Goal: Task Accomplishment & Management: Complete application form

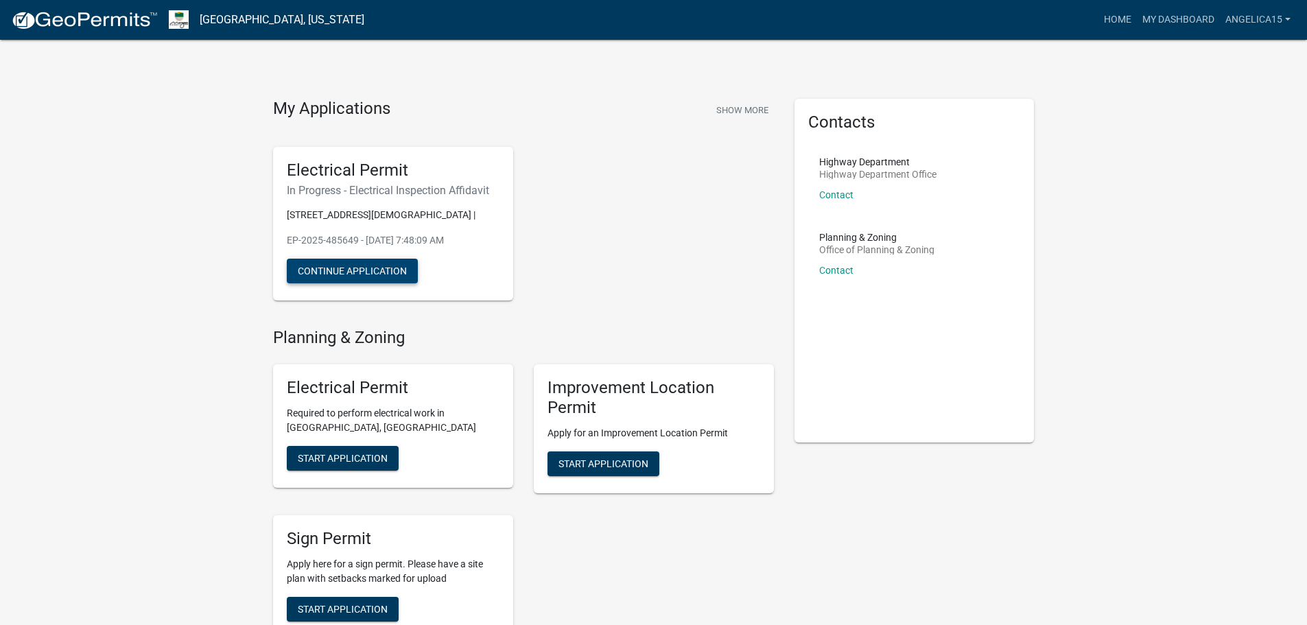
click at [358, 272] on button "Continue Application" at bounding box center [352, 271] width 131 height 25
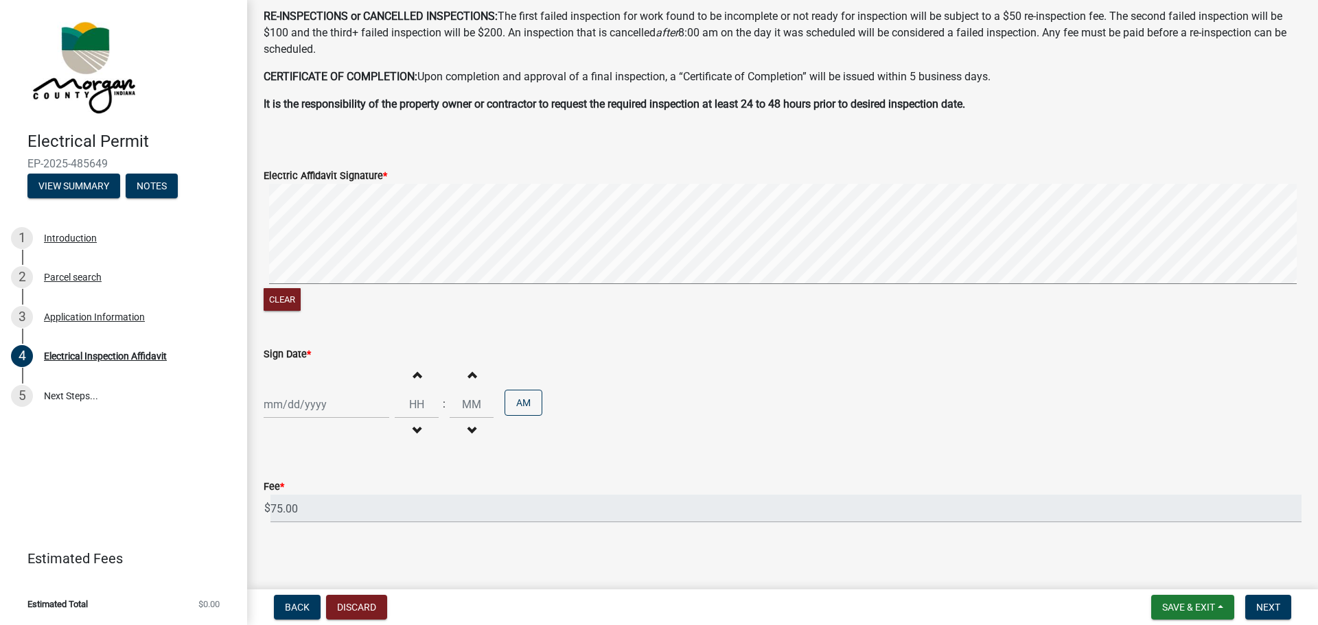
scroll to position [427, 0]
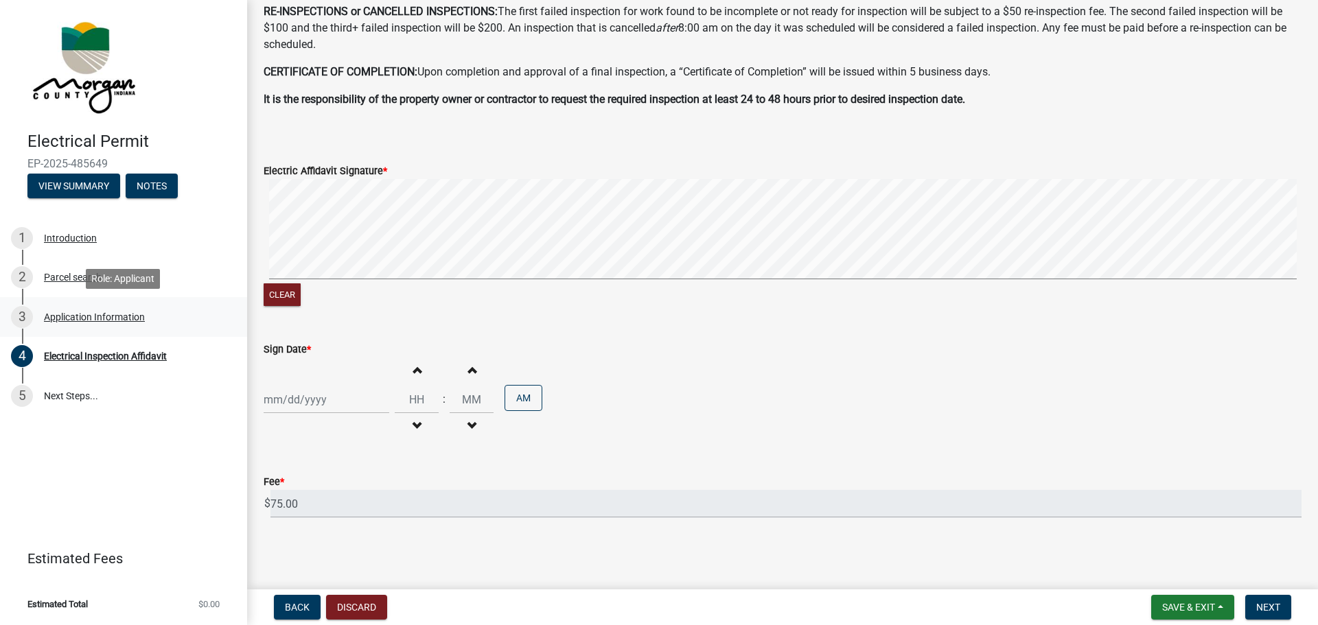
click at [98, 319] on div "Application Information" at bounding box center [94, 317] width 101 height 10
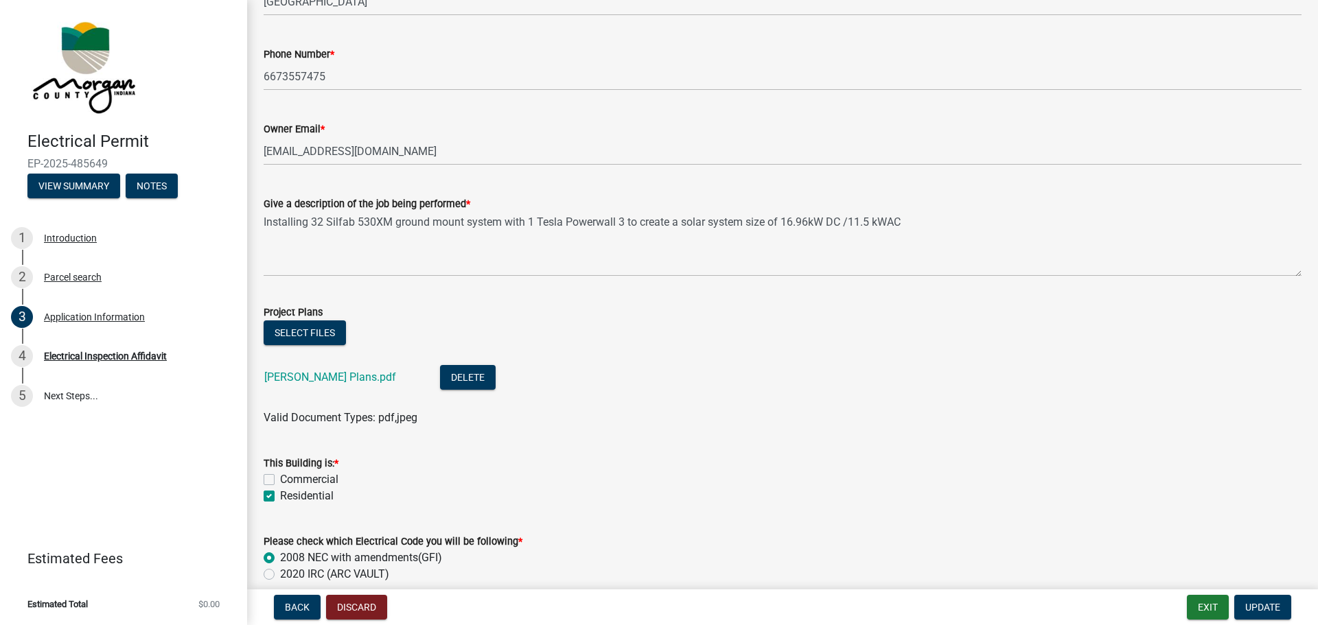
scroll to position [412, 0]
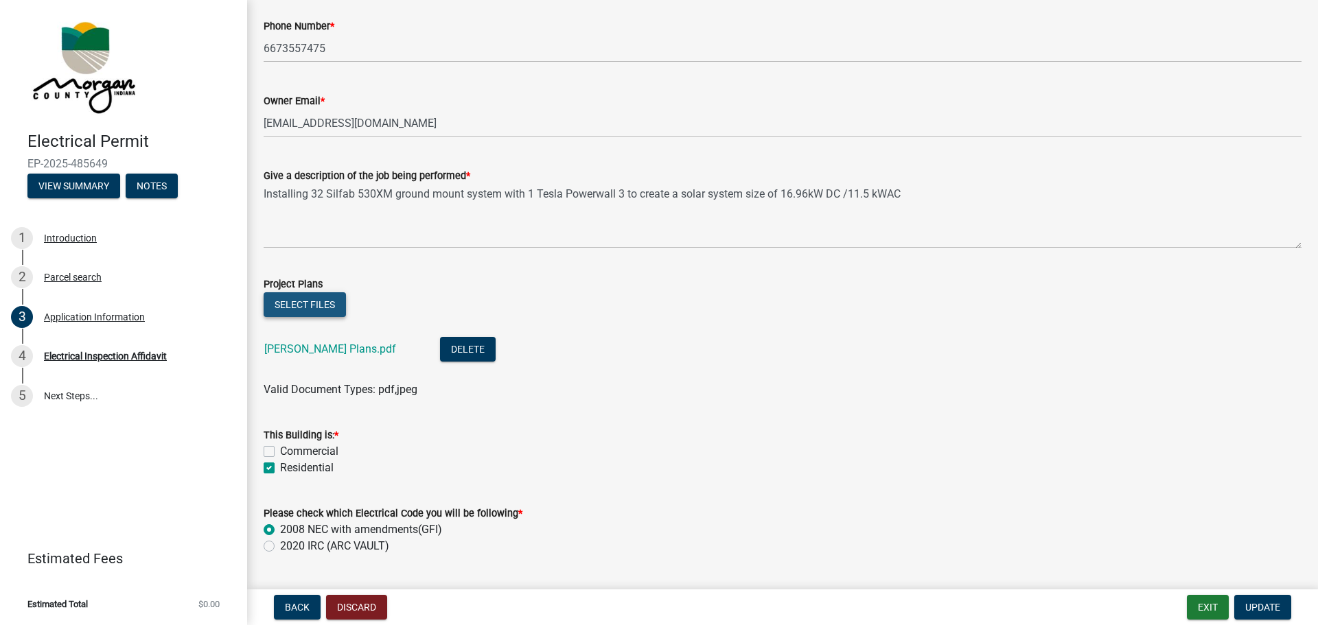
click at [301, 309] on button "Select files" at bounding box center [305, 304] width 82 height 25
click at [298, 301] on button "Select files" at bounding box center [305, 304] width 82 height 25
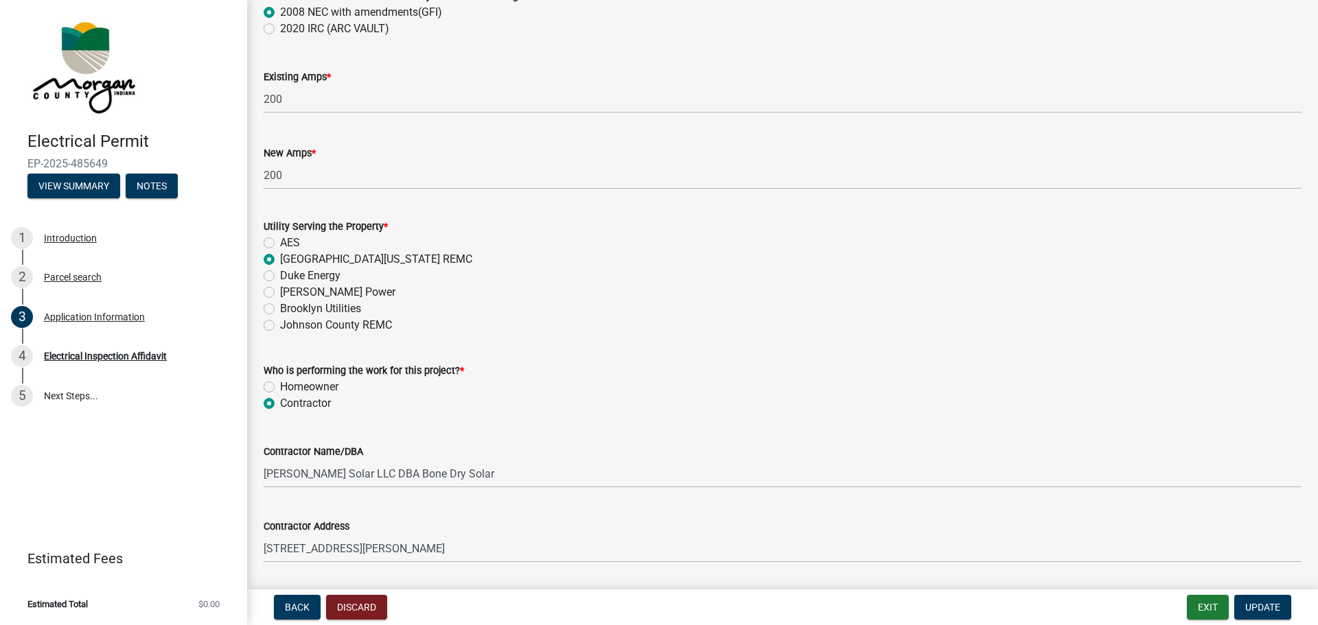
scroll to position [1325, 0]
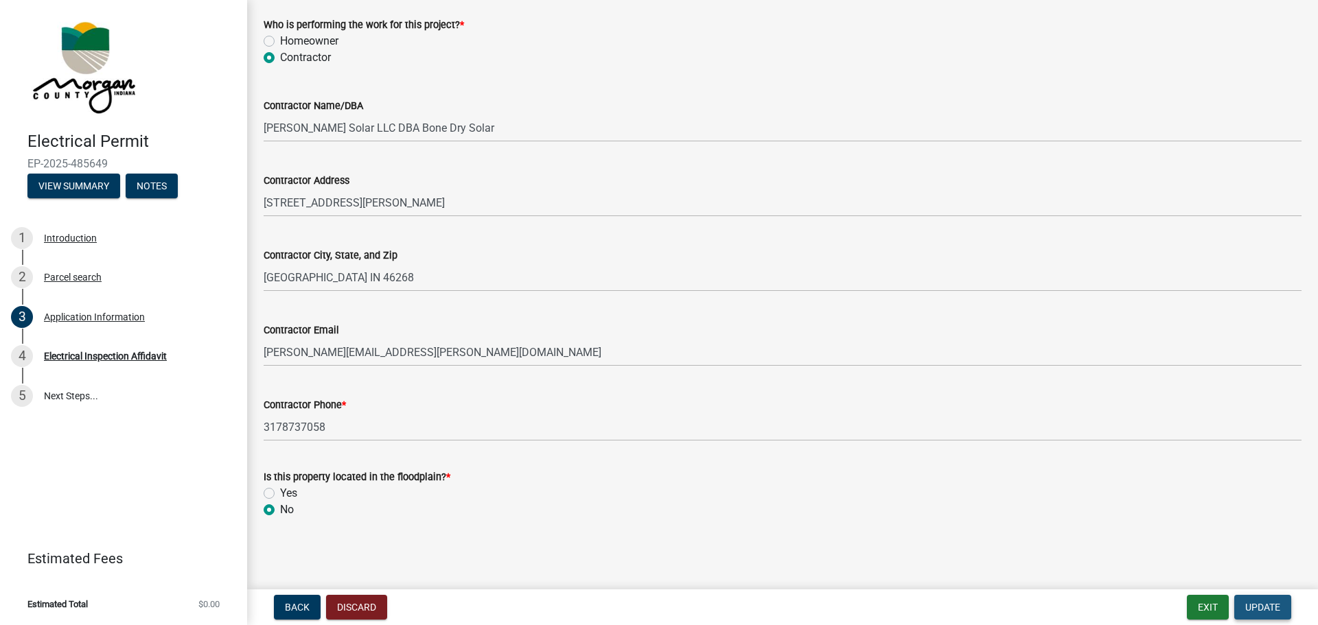
click at [1254, 608] on span "Update" at bounding box center [1262, 607] width 35 height 11
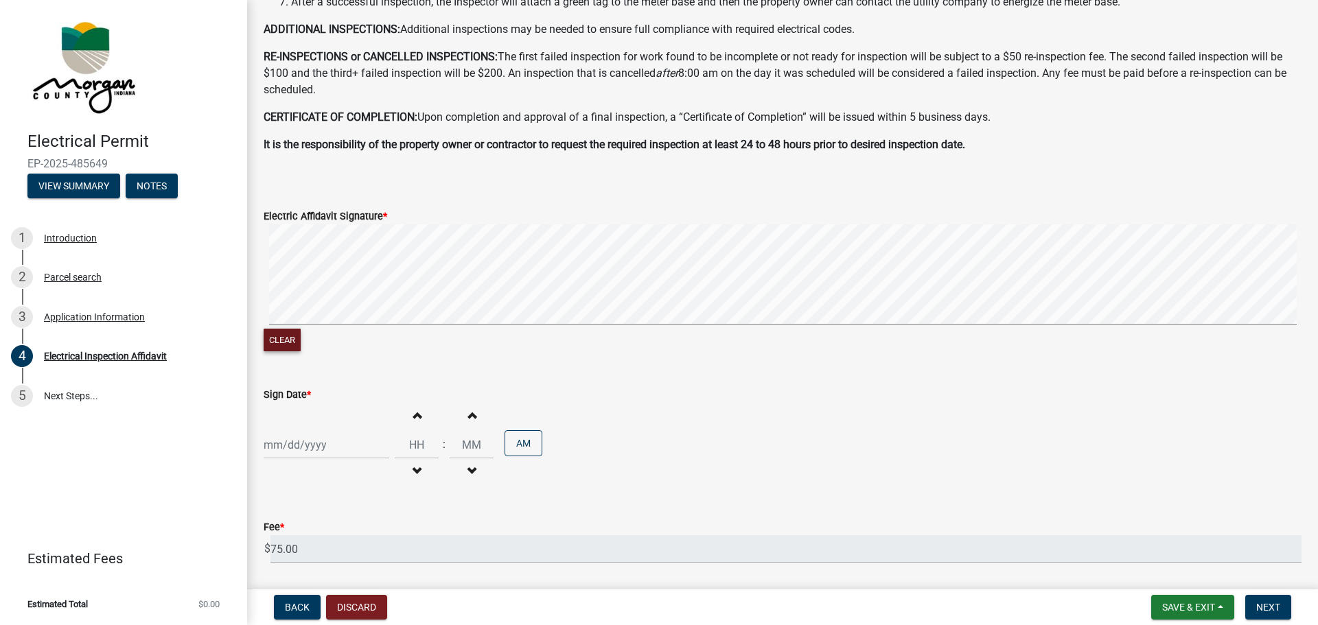
scroll to position [412, 0]
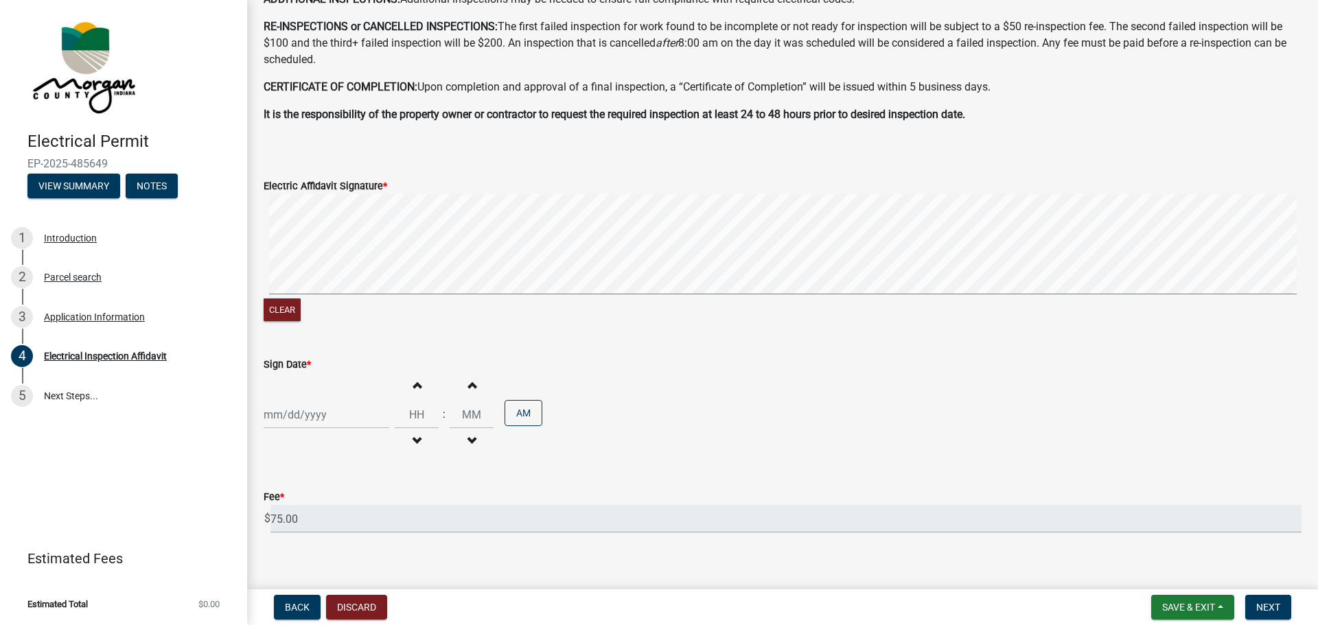
click at [283, 416] on div at bounding box center [327, 415] width 126 height 28
select select "10"
select select "2025"
click at [327, 298] on div "8" at bounding box center [321, 298] width 22 height 22
type input "[DATE]"
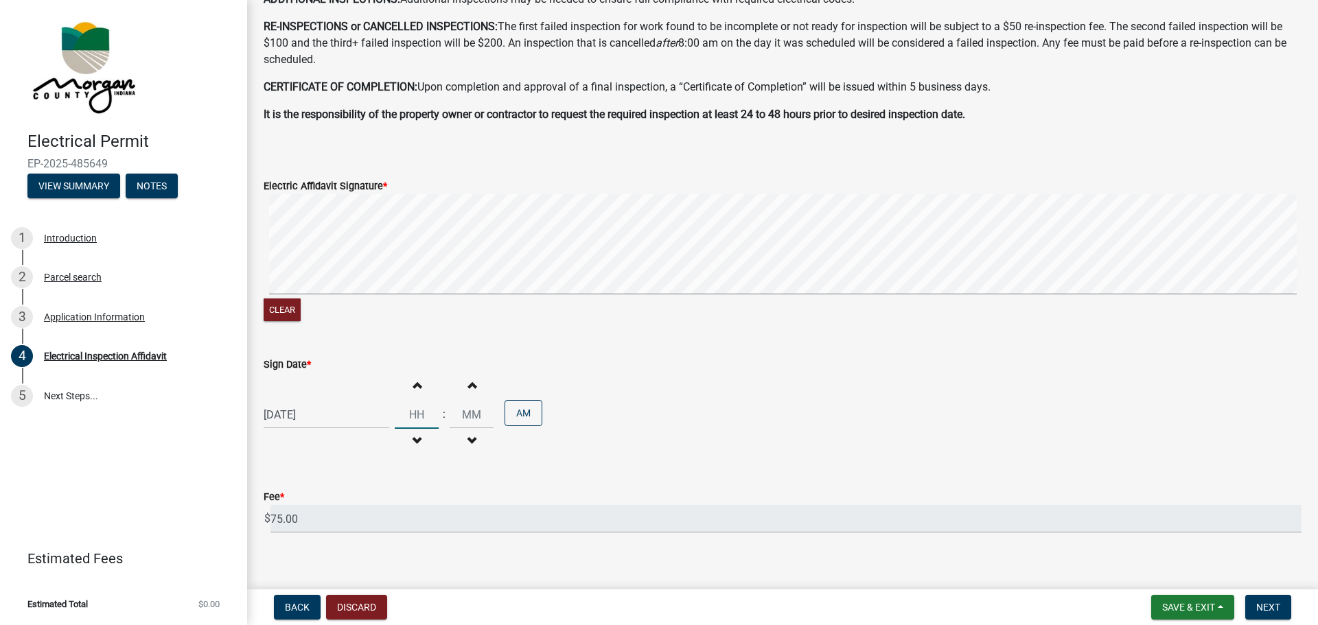
click at [418, 412] on input "Hours" at bounding box center [417, 415] width 44 height 28
type input "11"
click at [470, 421] on input "00" at bounding box center [471, 415] width 44 height 28
type input "0"
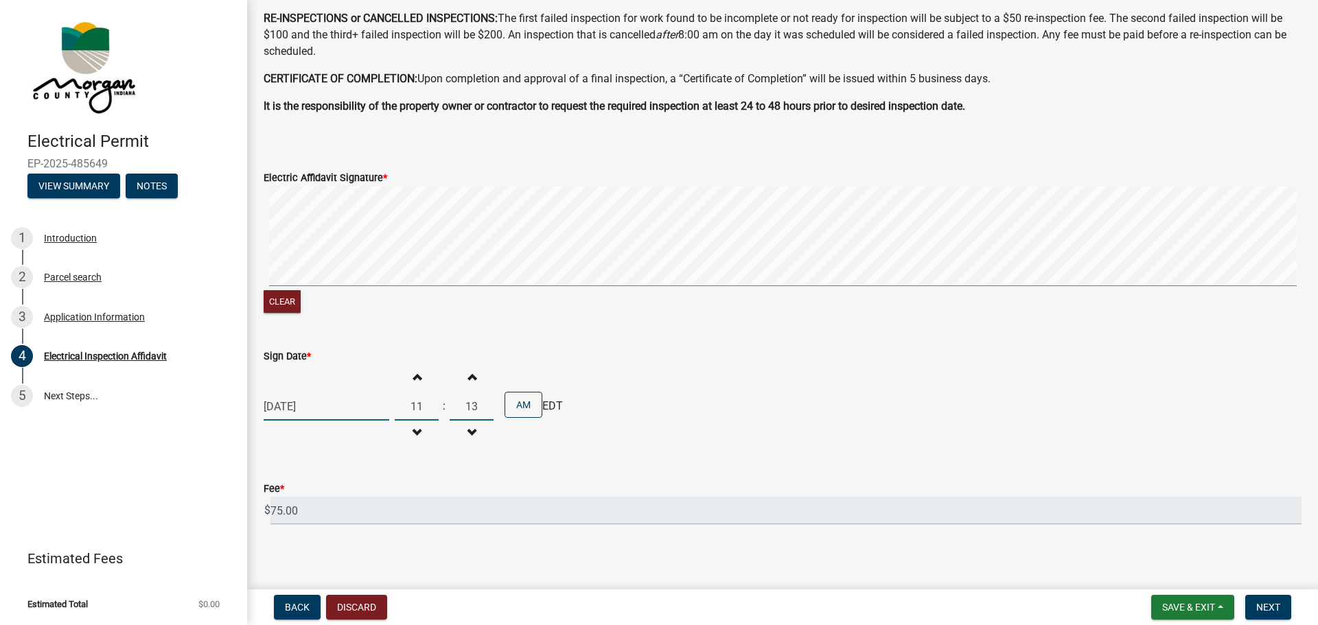
scroll to position [427, 0]
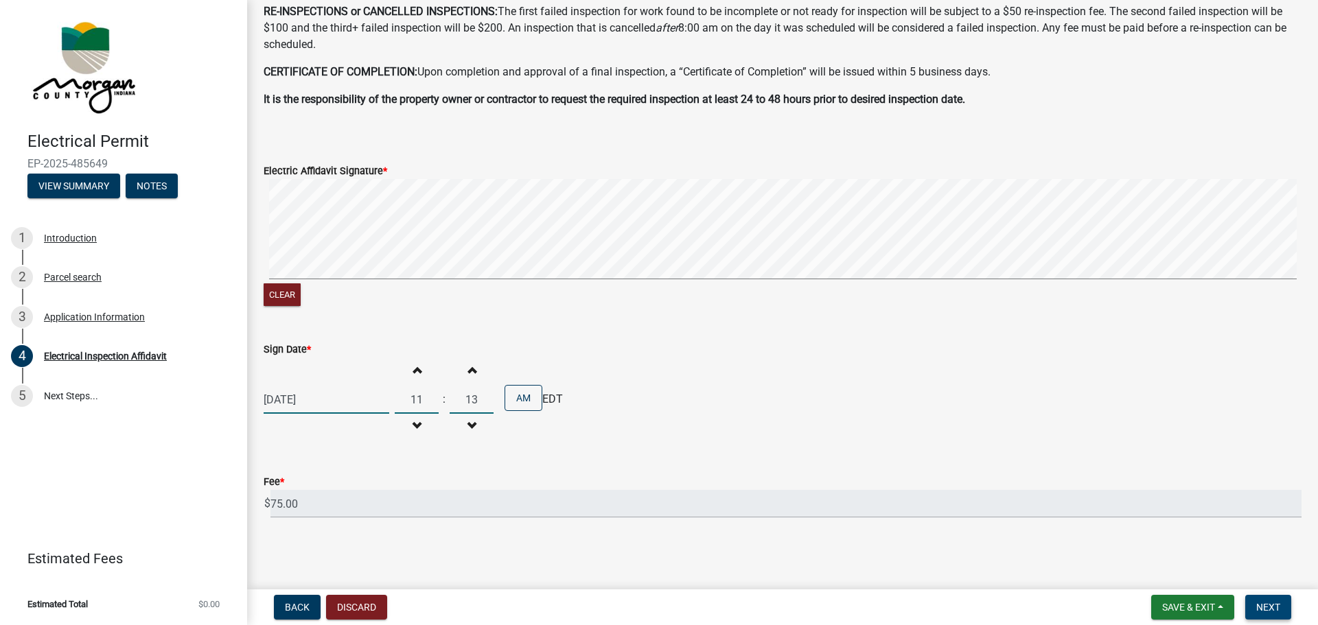
type input "13"
click at [1261, 602] on span "Next" at bounding box center [1268, 607] width 24 height 11
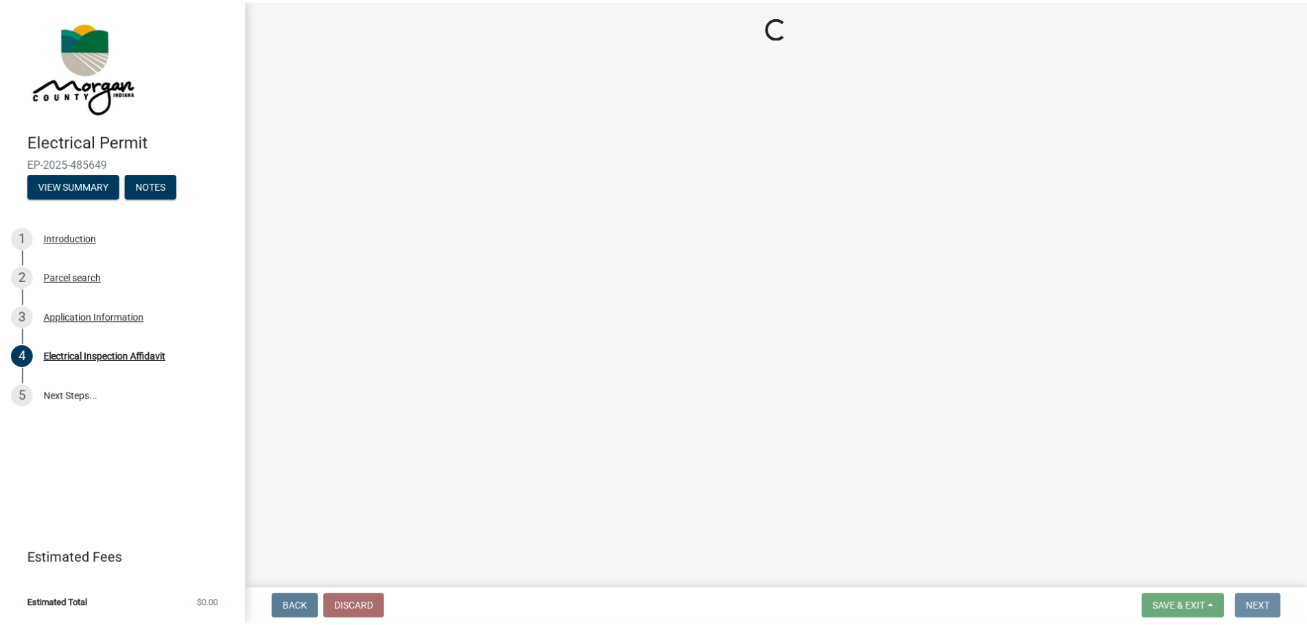
scroll to position [0, 0]
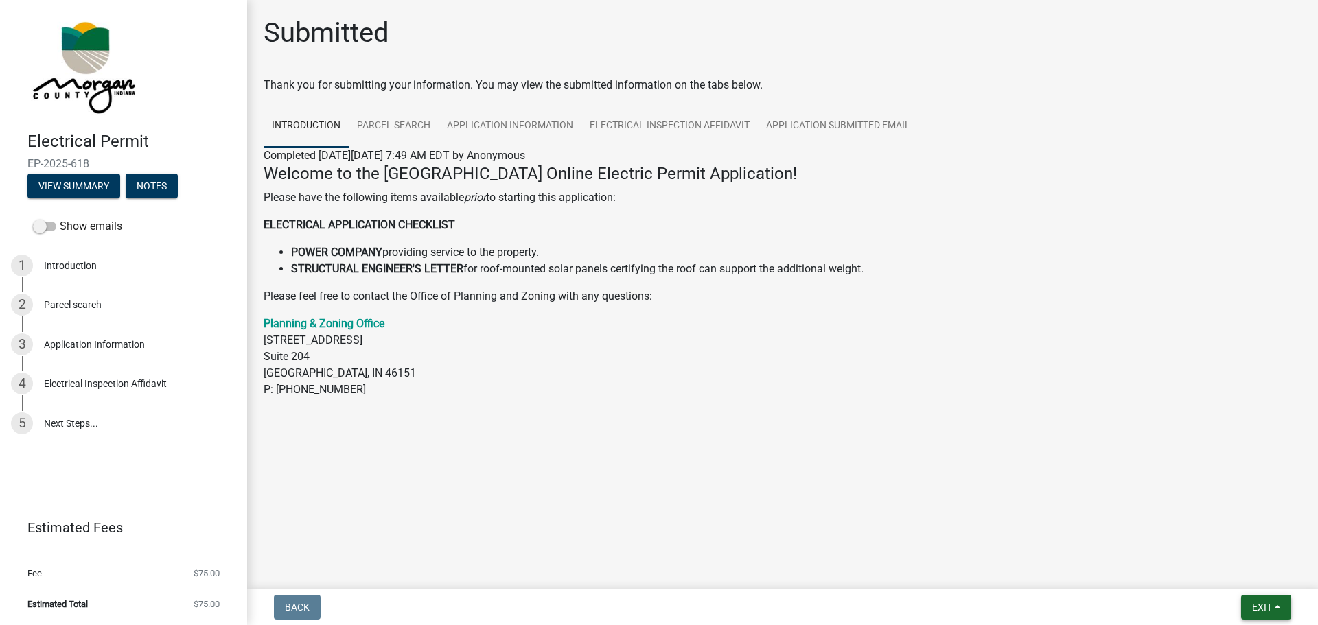
click at [1273, 605] on button "Exit" at bounding box center [1266, 607] width 50 height 25
click at [1228, 569] on button "Save & Exit" at bounding box center [1236, 571] width 110 height 33
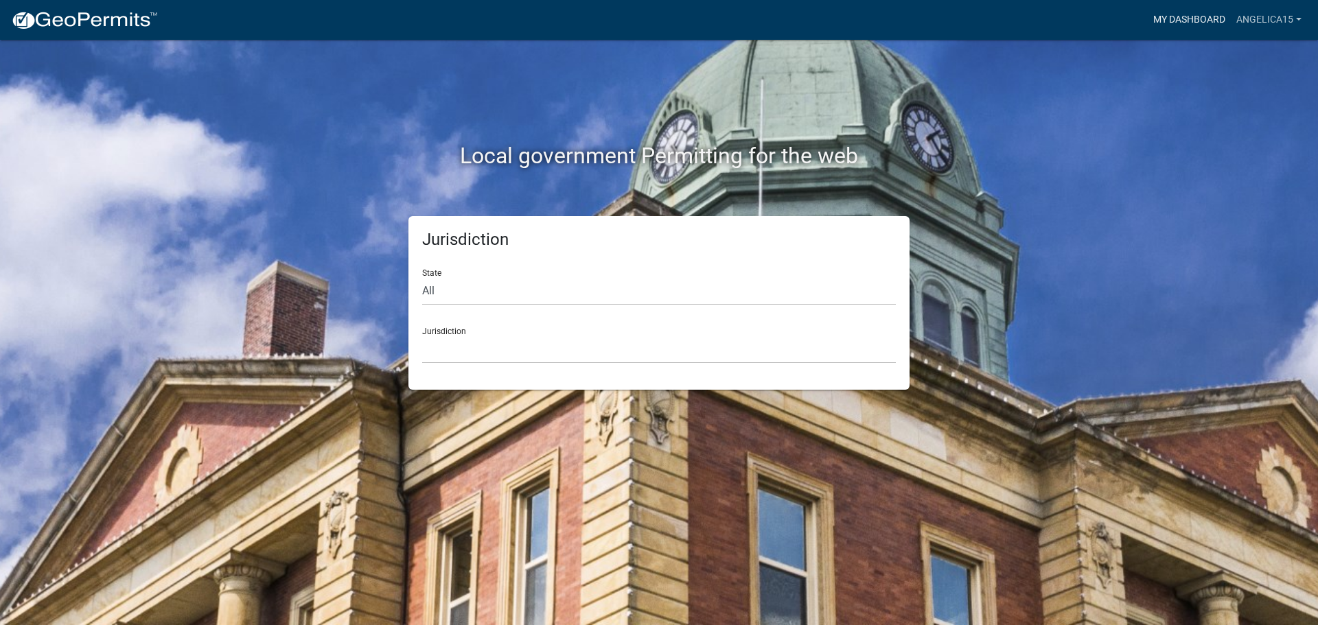
click at [1217, 16] on link "My Dashboard" at bounding box center [1188, 20] width 83 height 26
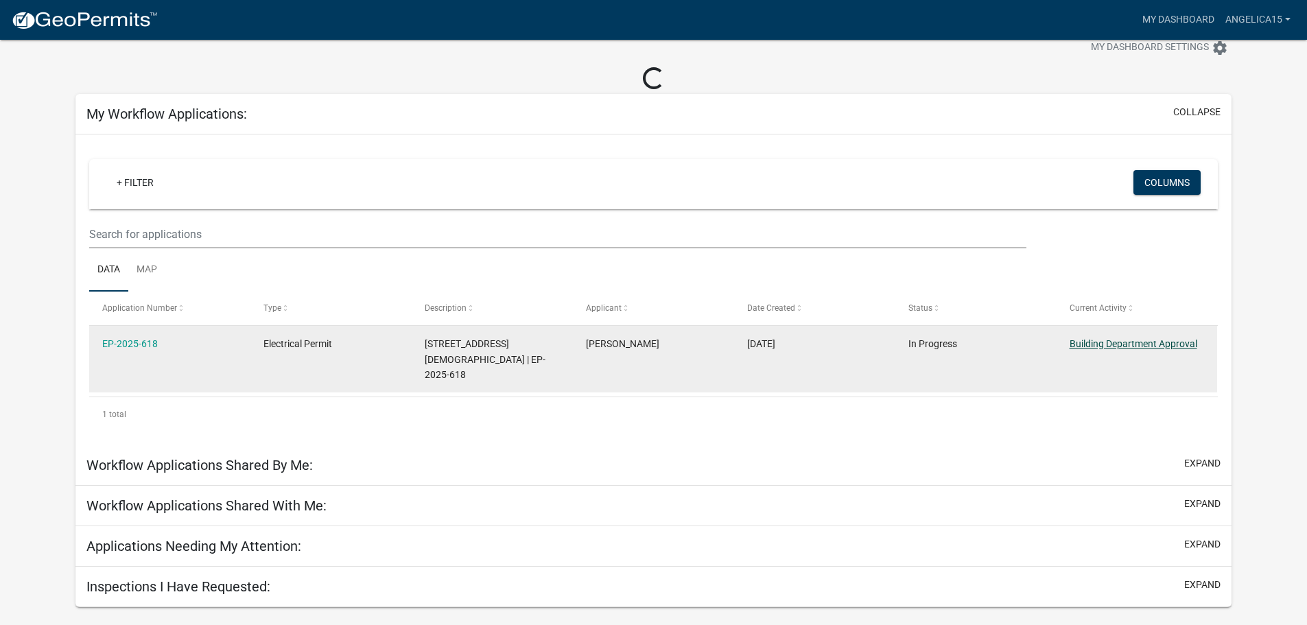
scroll to position [40, 0]
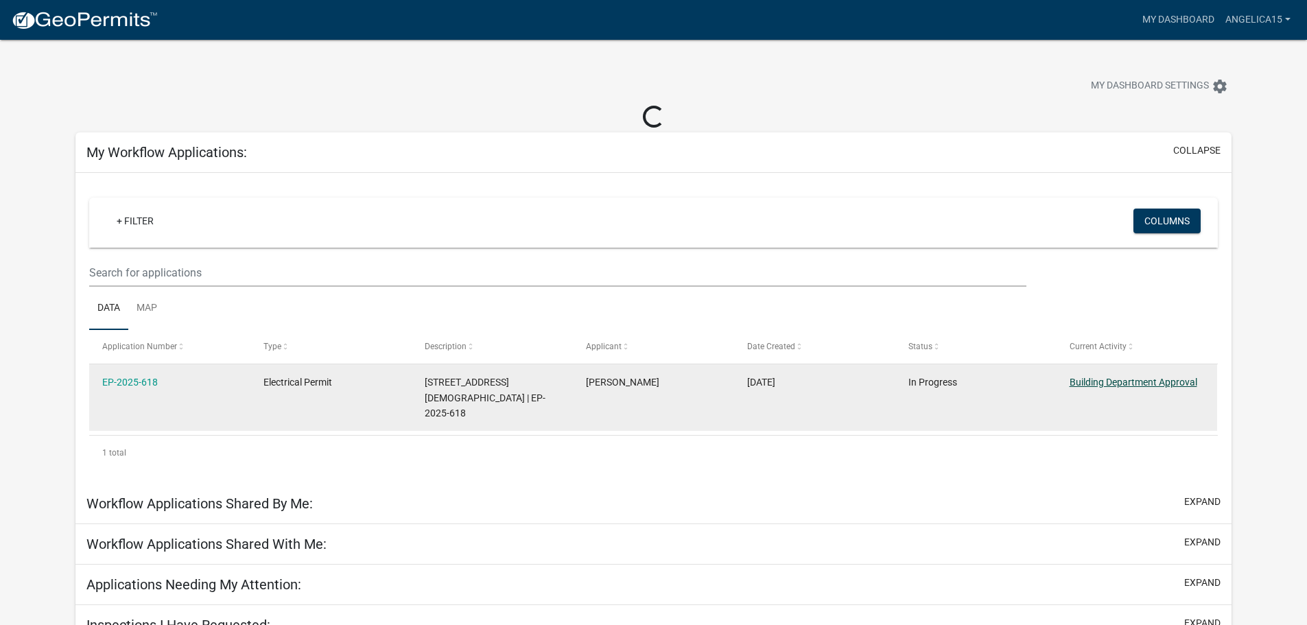
click at [1104, 377] on link "Building Department Approval" at bounding box center [1134, 382] width 128 height 11
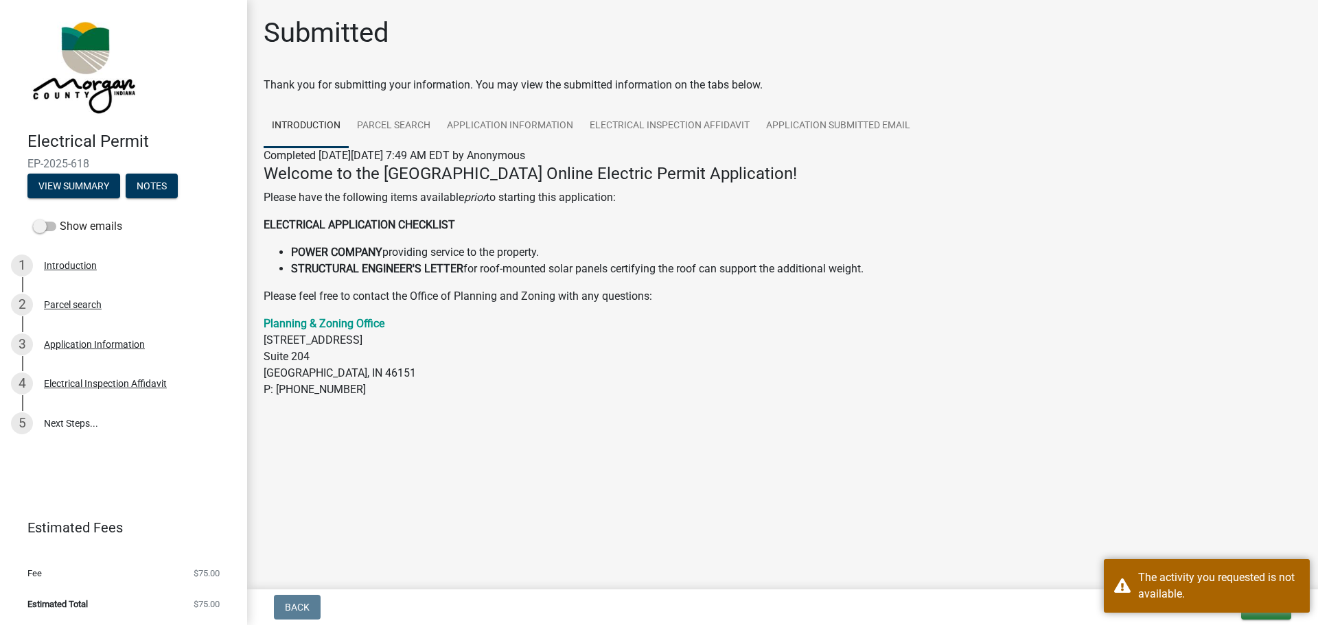
click at [75, 602] on span "Estimated Total" at bounding box center [57, 604] width 60 height 9
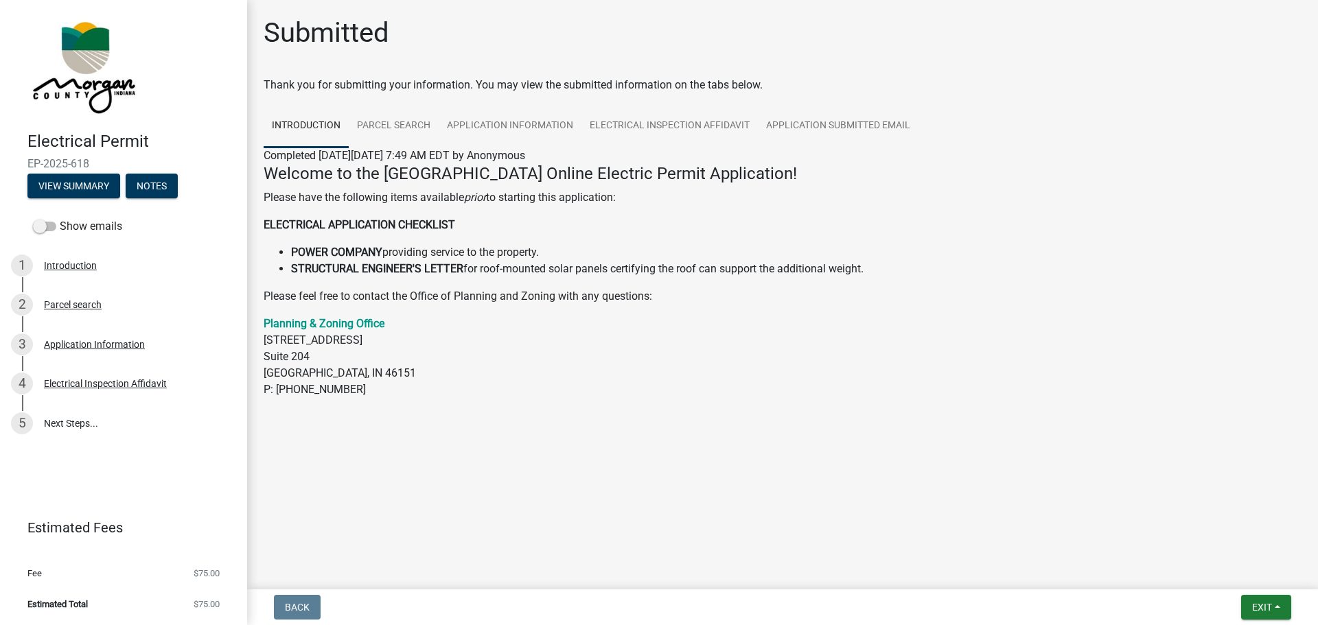
click at [143, 608] on li "Estimated Total $75.00" at bounding box center [123, 604] width 247 height 31
click at [72, 190] on button "View Summary" at bounding box center [73, 186] width 93 height 25
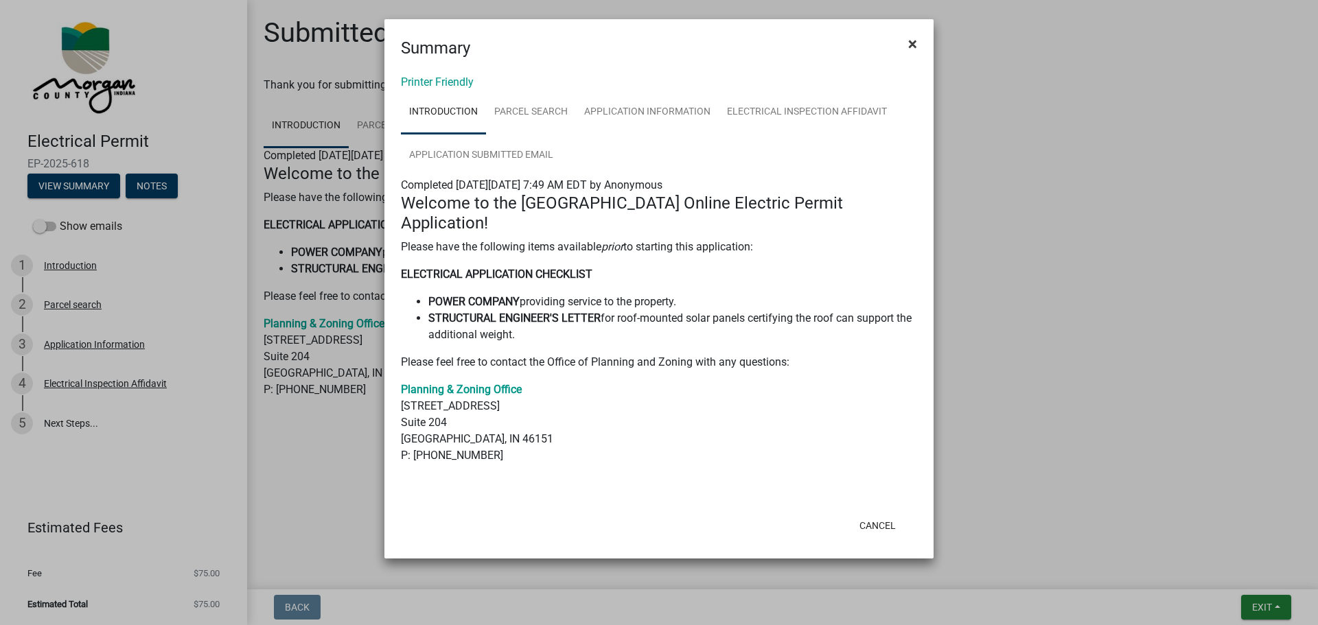
click at [913, 41] on span "×" at bounding box center [912, 43] width 9 height 19
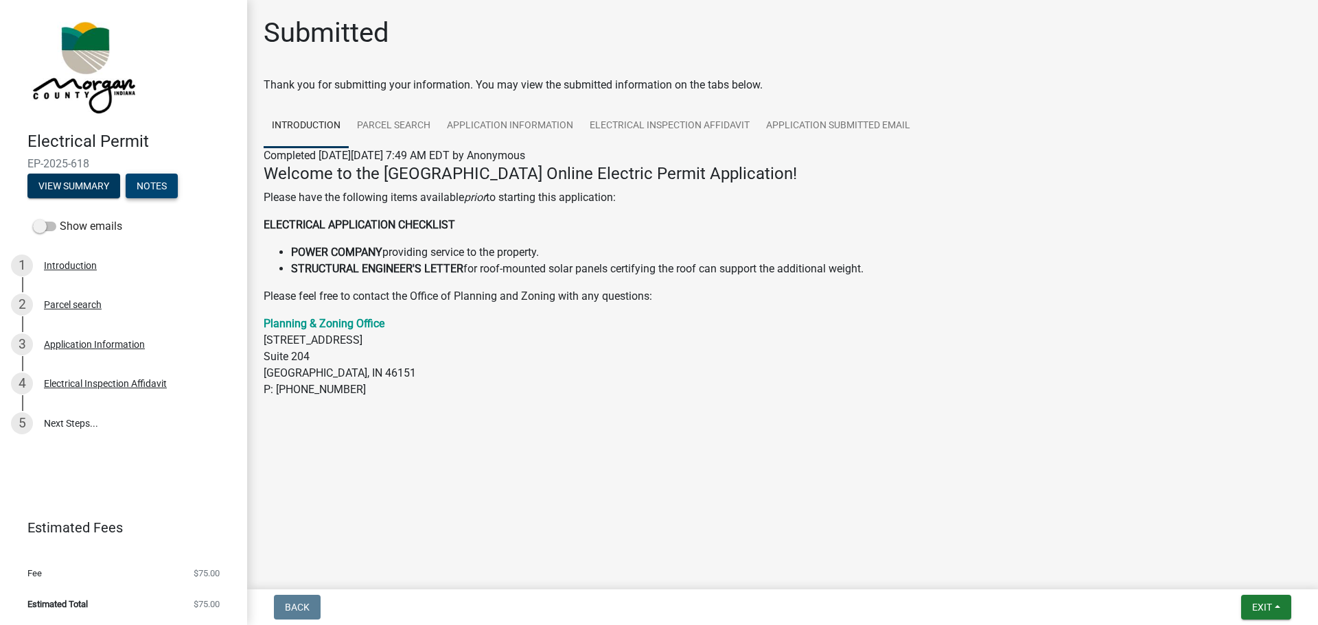
click at [155, 190] on button "Notes" at bounding box center [152, 186] width 52 height 25
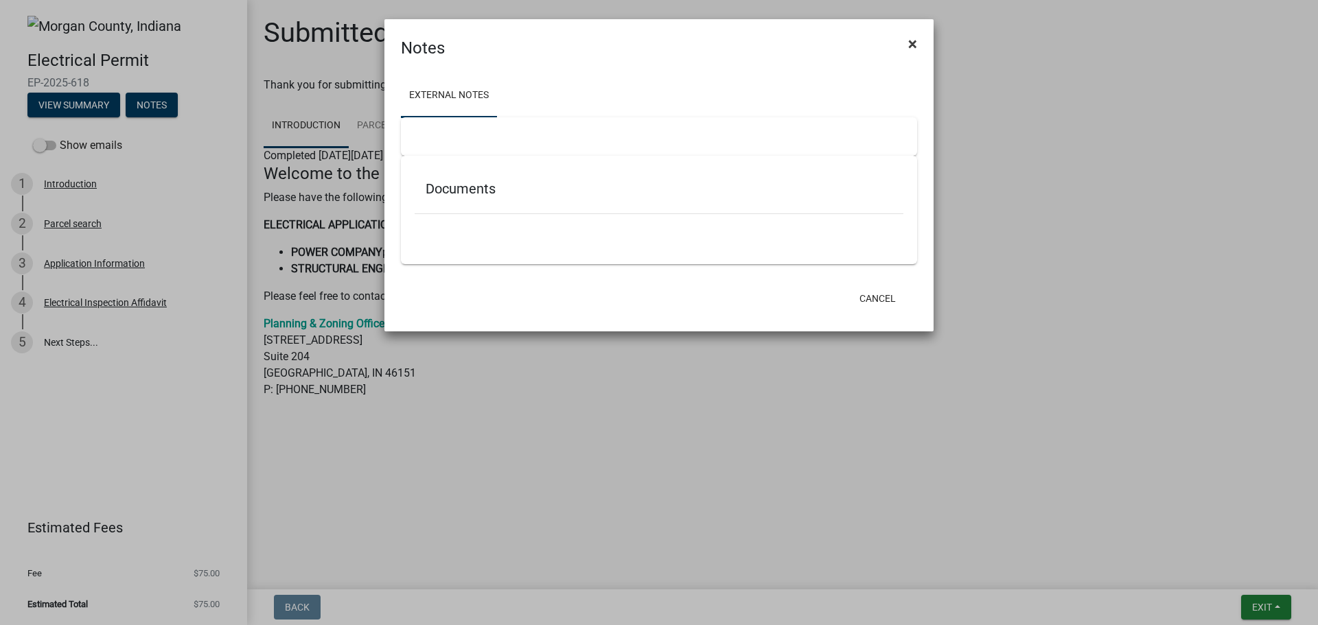
click at [915, 41] on span "×" at bounding box center [912, 43] width 9 height 19
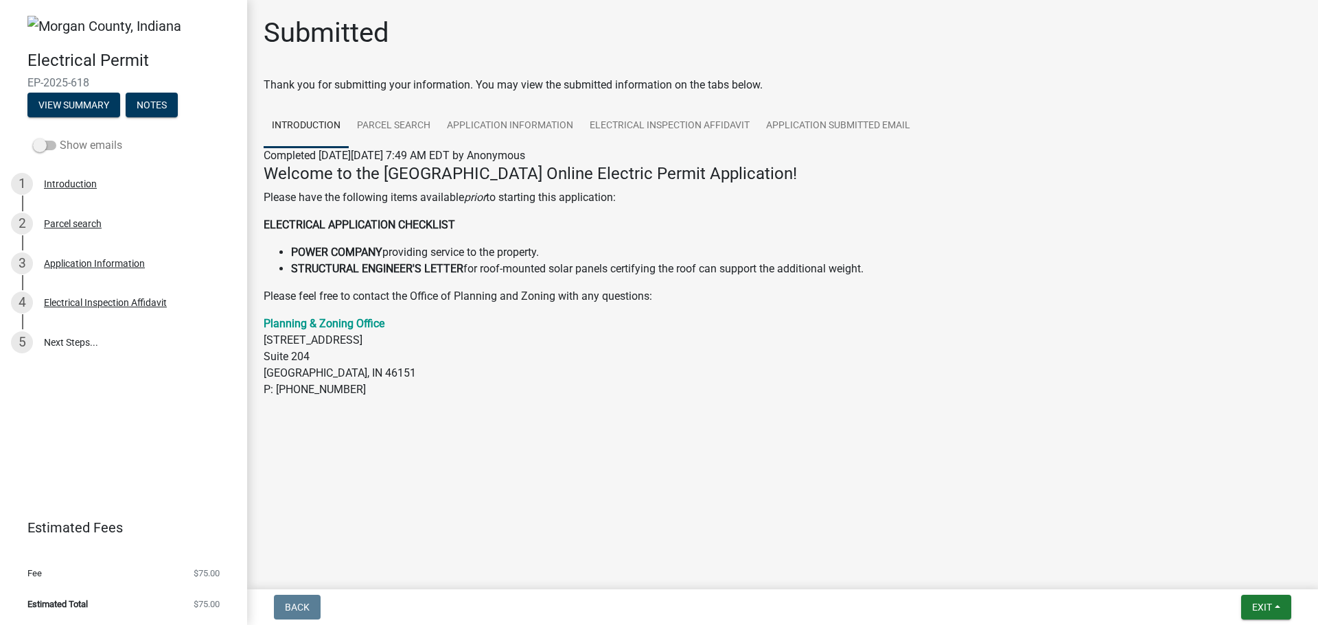
click at [44, 145] on span at bounding box center [44, 146] width 23 height 10
click at [60, 137] on input "Show emails" at bounding box center [60, 137] width 0 height 0
click at [43, 384] on link "6 Next Steps..." at bounding box center [123, 382] width 247 height 40
click at [73, 383] on link "6 Next Steps..." at bounding box center [123, 382] width 247 height 40
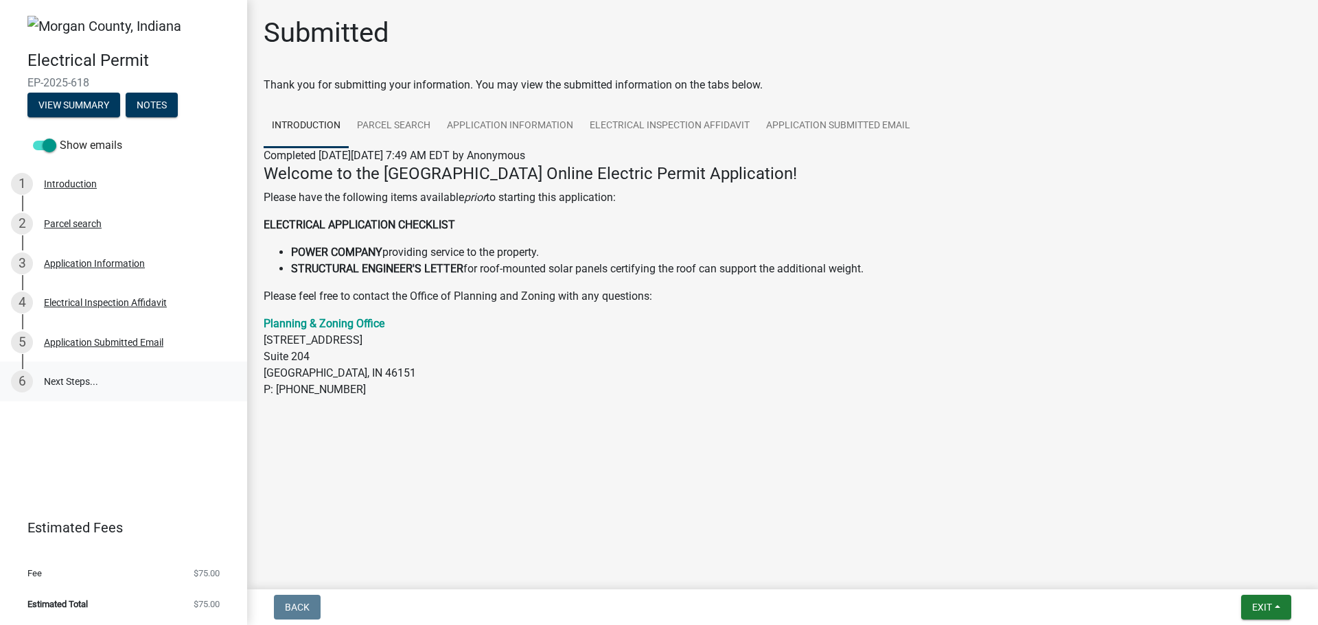
click at [32, 380] on div "6" at bounding box center [22, 382] width 22 height 22
click at [107, 331] on div "5 Application Submitted Email" at bounding box center [118, 342] width 214 height 22
